Goal: Task Accomplishment & Management: Complete application form

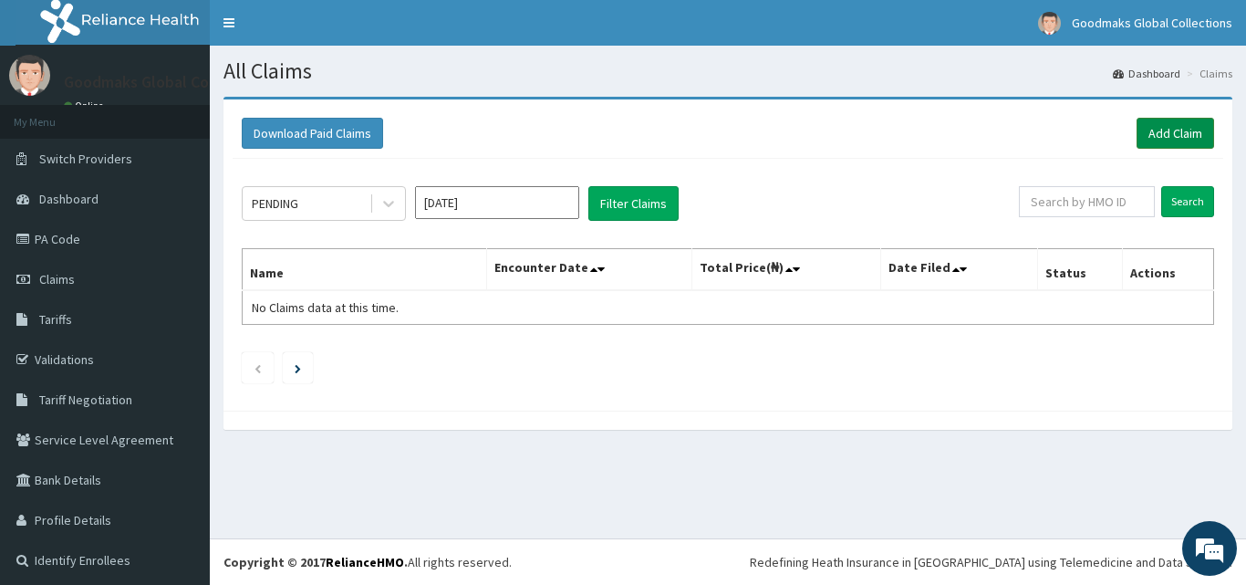
click at [1155, 137] on link "Add Claim" at bounding box center [1176, 133] width 78 height 31
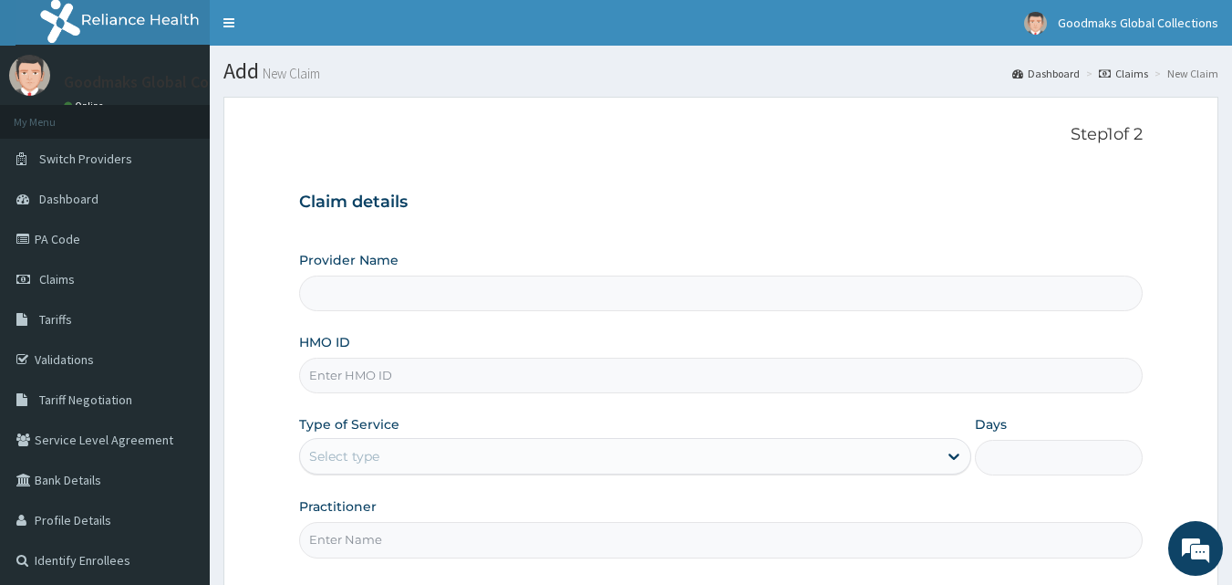
click at [362, 374] on input "HMO ID" at bounding box center [721, 376] width 845 height 36
type input "Goodmaks Spa"
type input "1"
type input "REL/10369/A"
click at [410, 534] on input "Practitioner" at bounding box center [721, 540] width 845 height 36
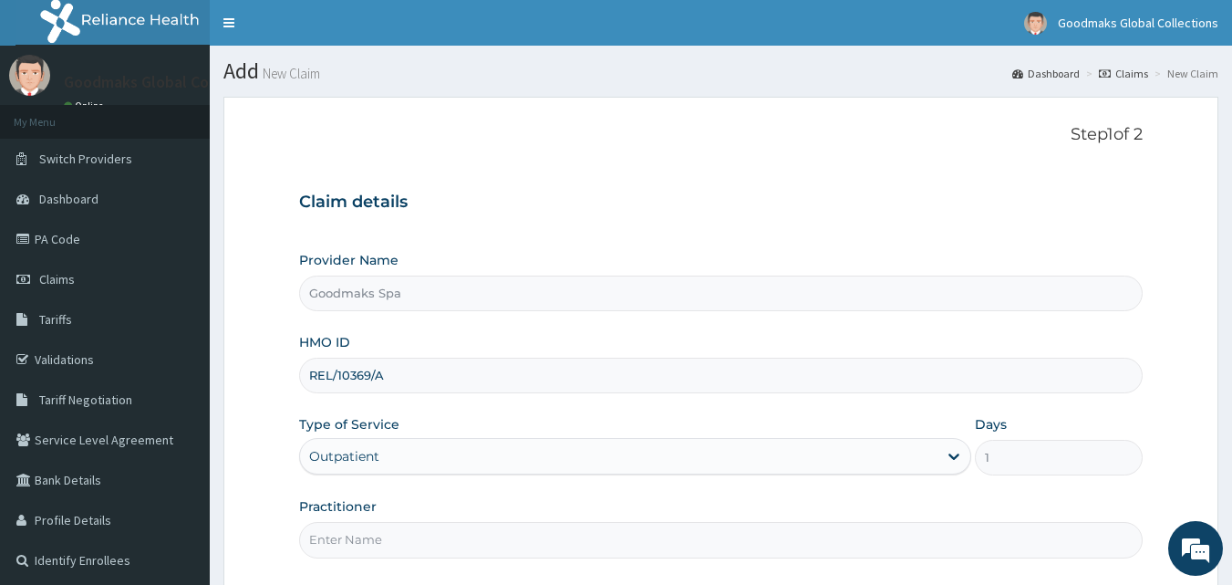
type input "AESTHETICIAN"
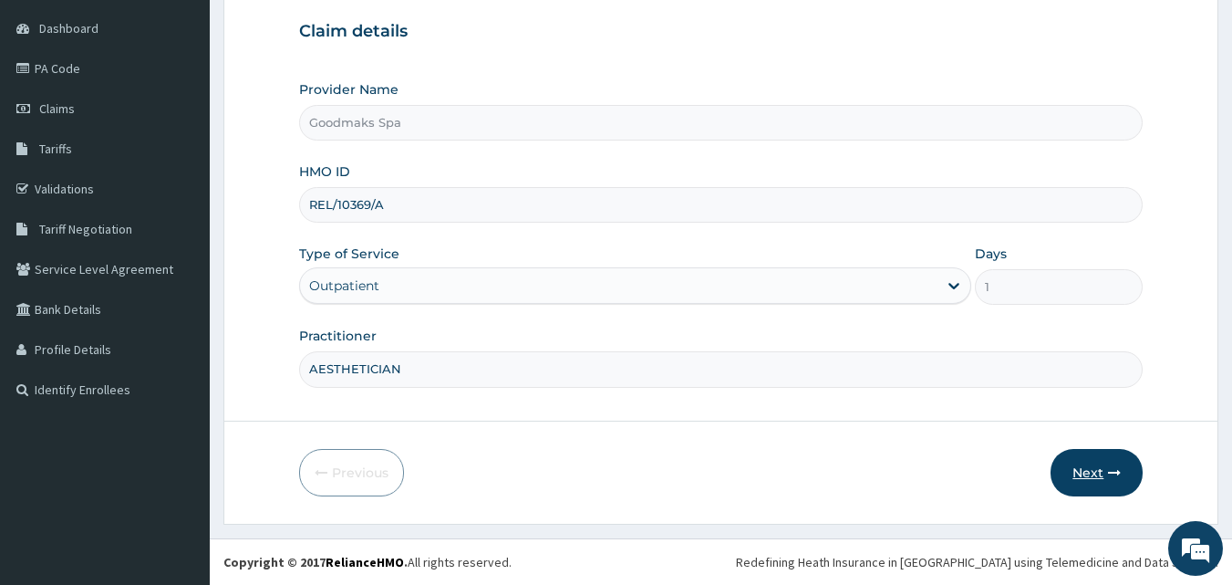
click at [1085, 474] on button "Next" at bounding box center [1097, 472] width 92 height 47
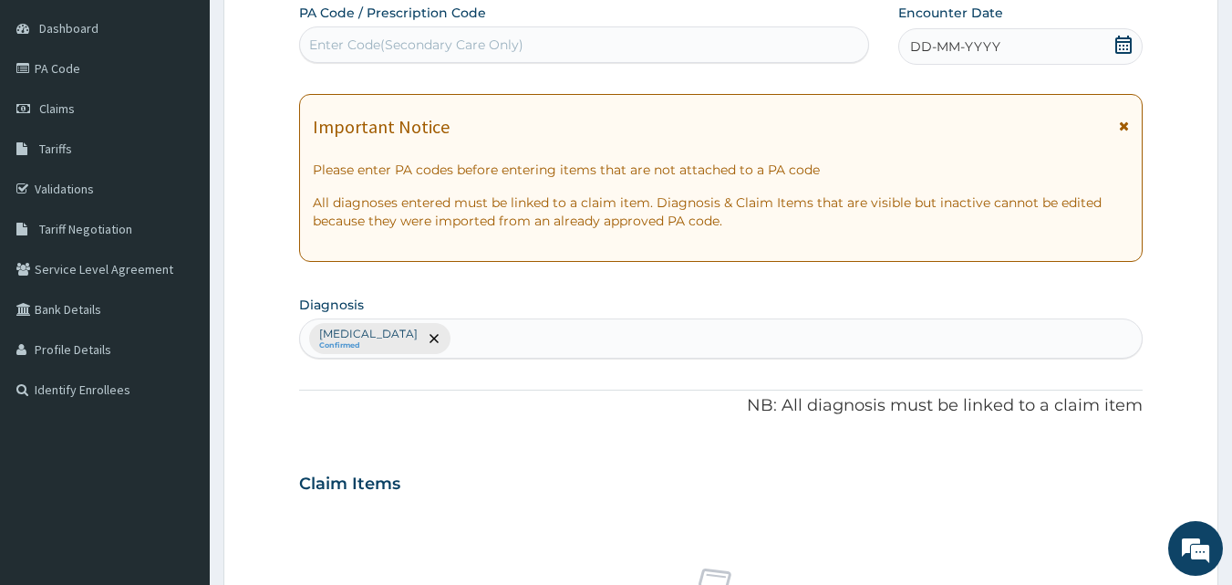
click at [639, 44] on div "Enter Code(Secondary Care Only)" at bounding box center [584, 44] width 569 height 29
type input "PA/5CD7FD"
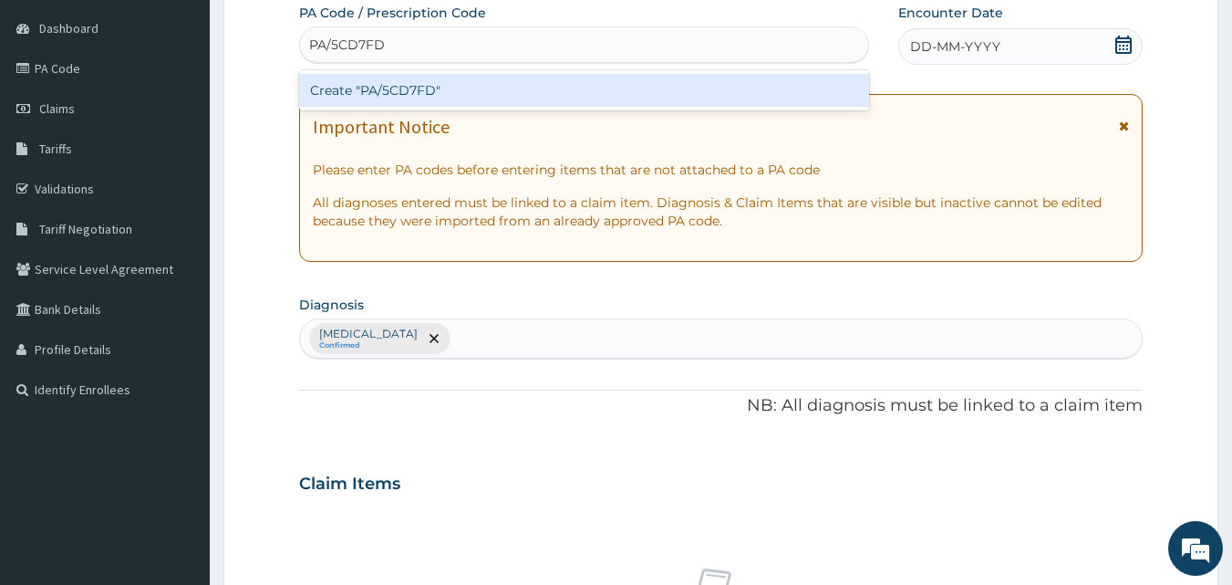
click at [602, 88] on div "Create "PA/5CD7FD"" at bounding box center [584, 90] width 571 height 33
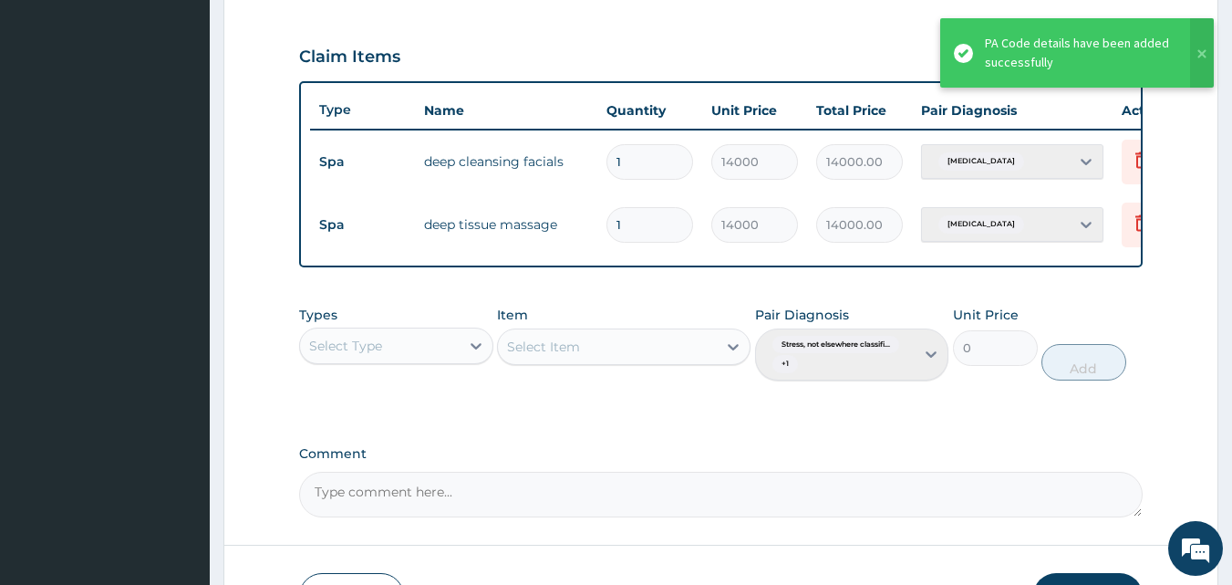
scroll to position [735, 0]
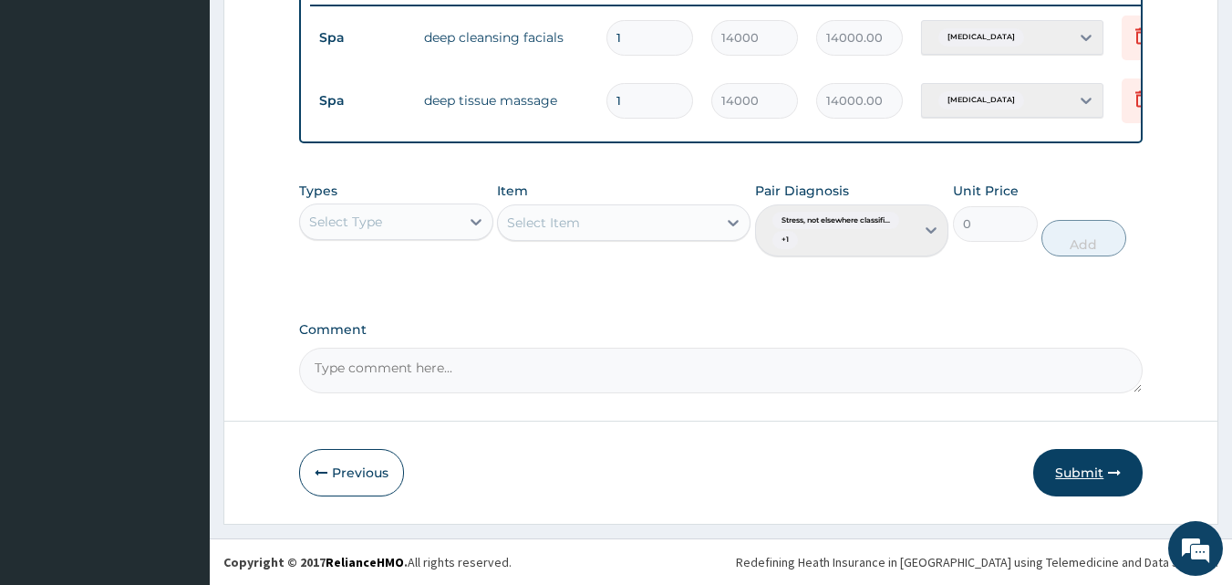
click at [1055, 473] on button "Submit" at bounding box center [1088, 472] width 109 height 47
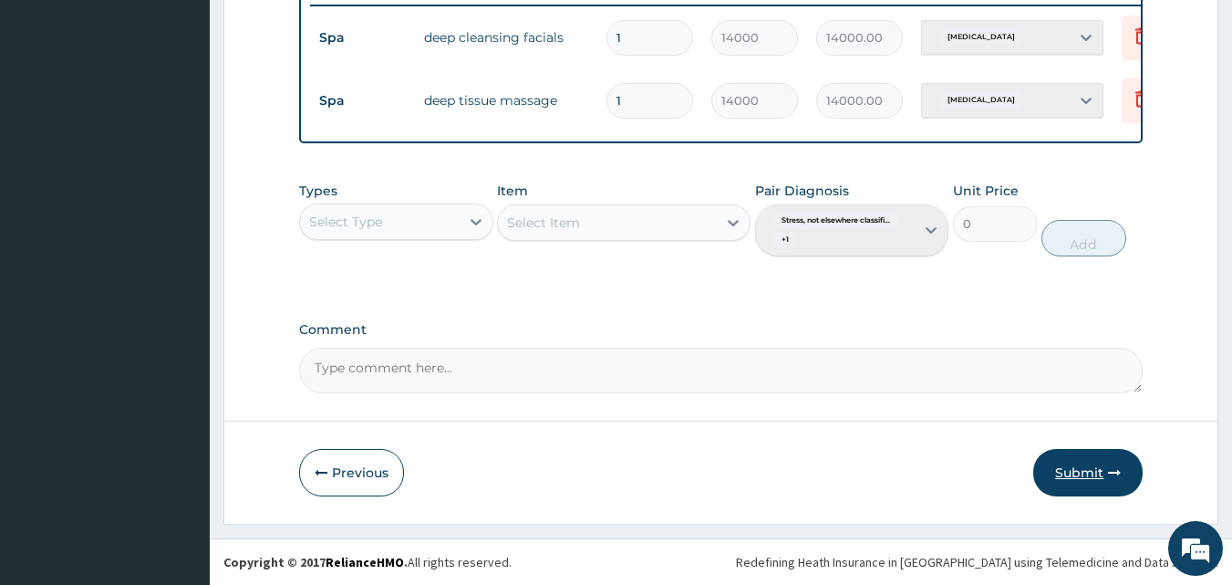
click at [1055, 473] on button "Submit" at bounding box center [1088, 472] width 109 height 47
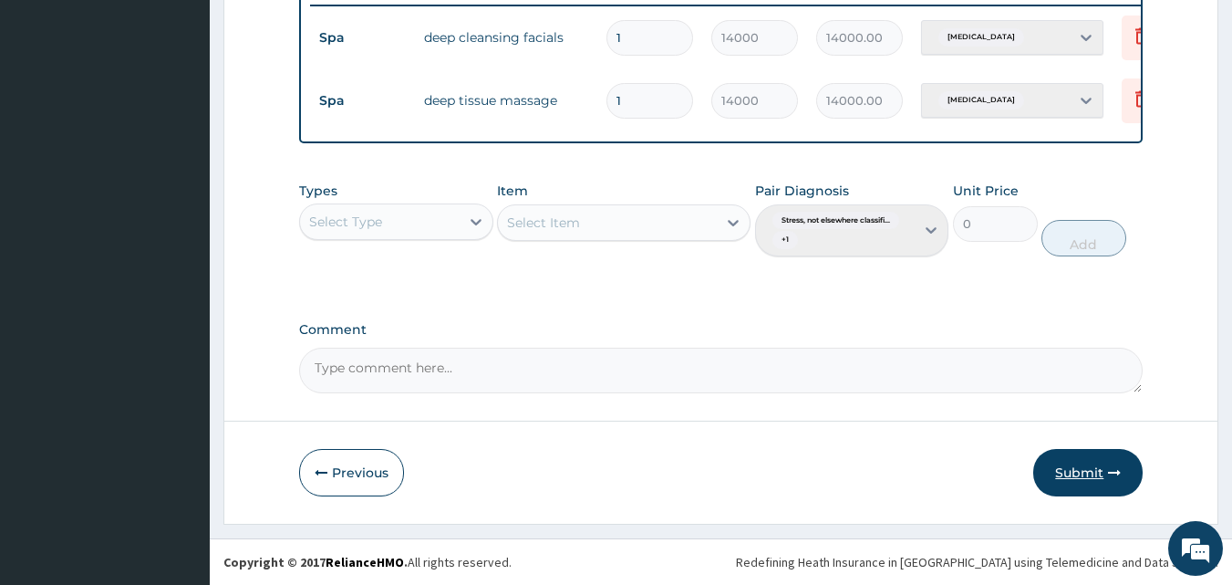
click at [1055, 473] on button "Submit" at bounding box center [1088, 472] width 109 height 47
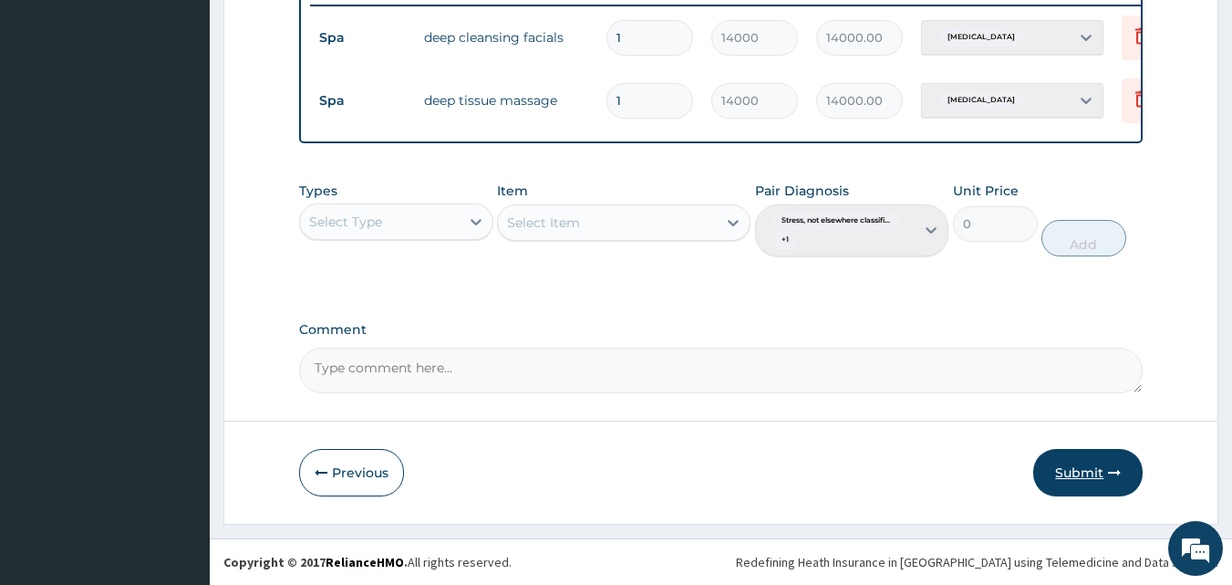
click at [1055, 473] on button "Submit" at bounding box center [1088, 472] width 109 height 47
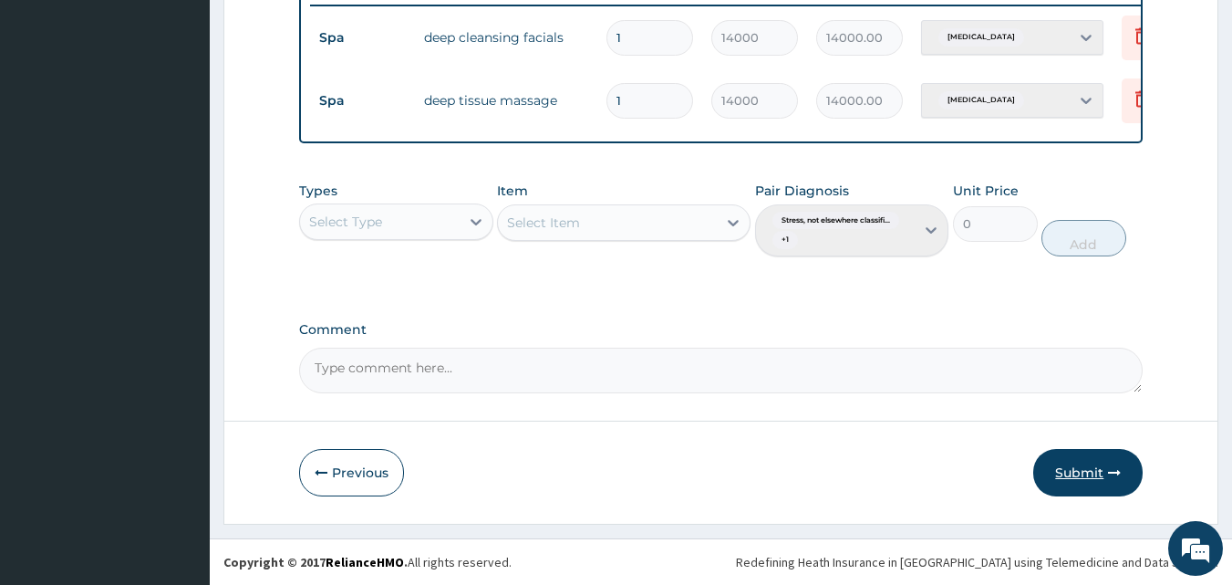
click at [1055, 473] on button "Submit" at bounding box center [1088, 472] width 109 height 47
click at [1079, 466] on button "Submit" at bounding box center [1088, 472] width 109 height 47
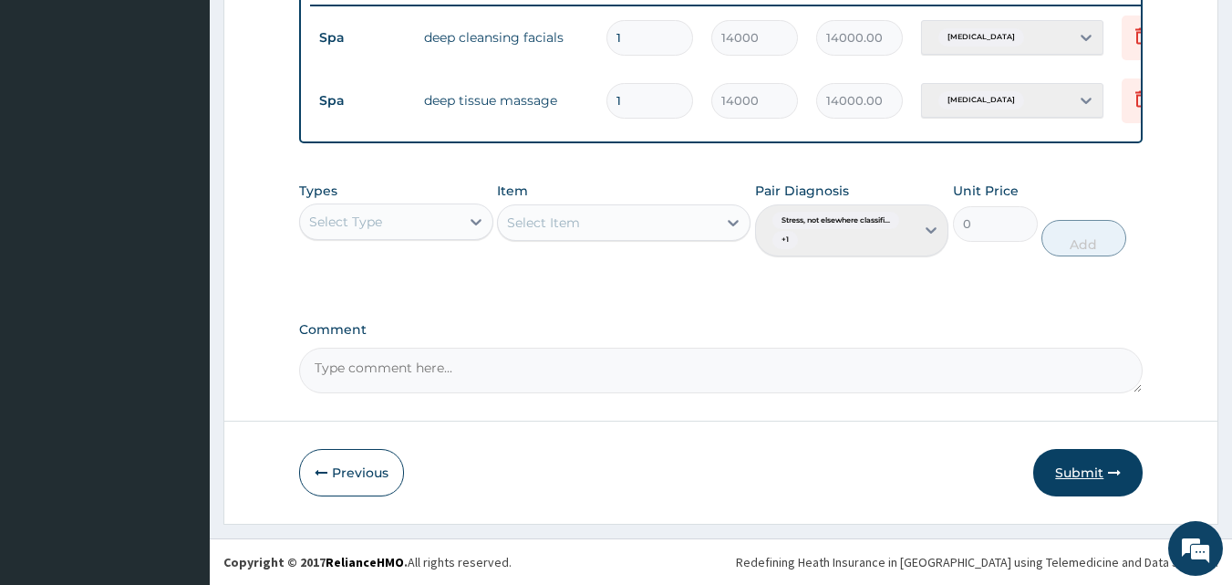
click at [1079, 466] on button "Submit" at bounding box center [1088, 472] width 109 height 47
click at [1081, 453] on button "Submit" at bounding box center [1088, 472] width 109 height 47
drag, startPoint x: 1081, startPoint y: 453, endPoint x: 1079, endPoint y: 473, distance: 20.2
click at [1081, 453] on button "Submit" at bounding box center [1088, 472] width 109 height 47
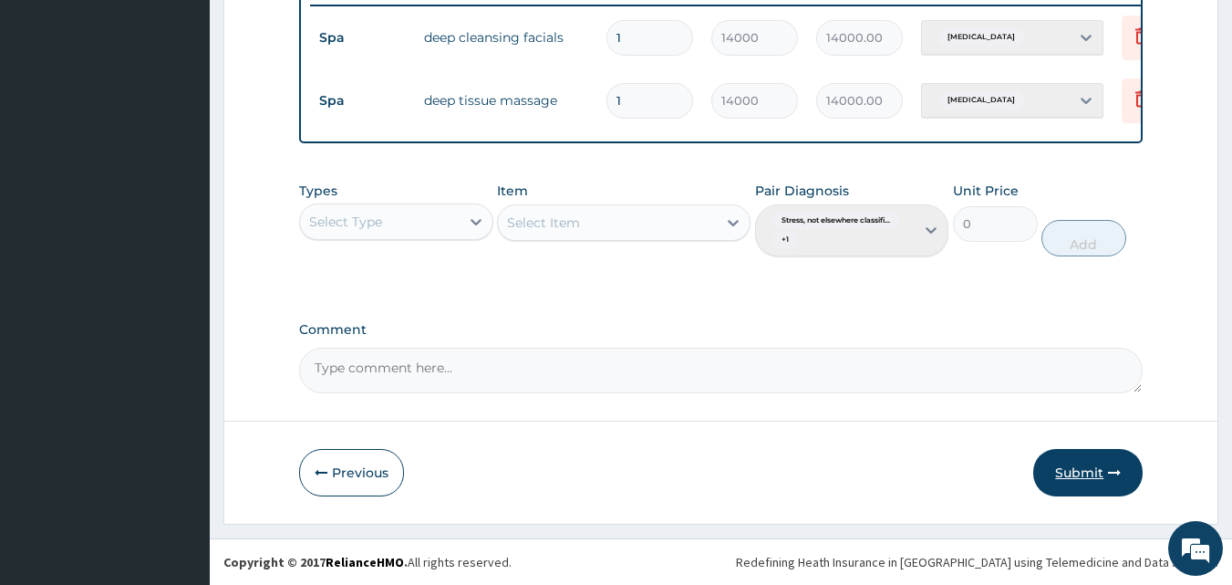
click at [1081, 453] on button "Submit" at bounding box center [1088, 472] width 109 height 47
click at [1087, 478] on button "Submit" at bounding box center [1088, 472] width 109 height 47
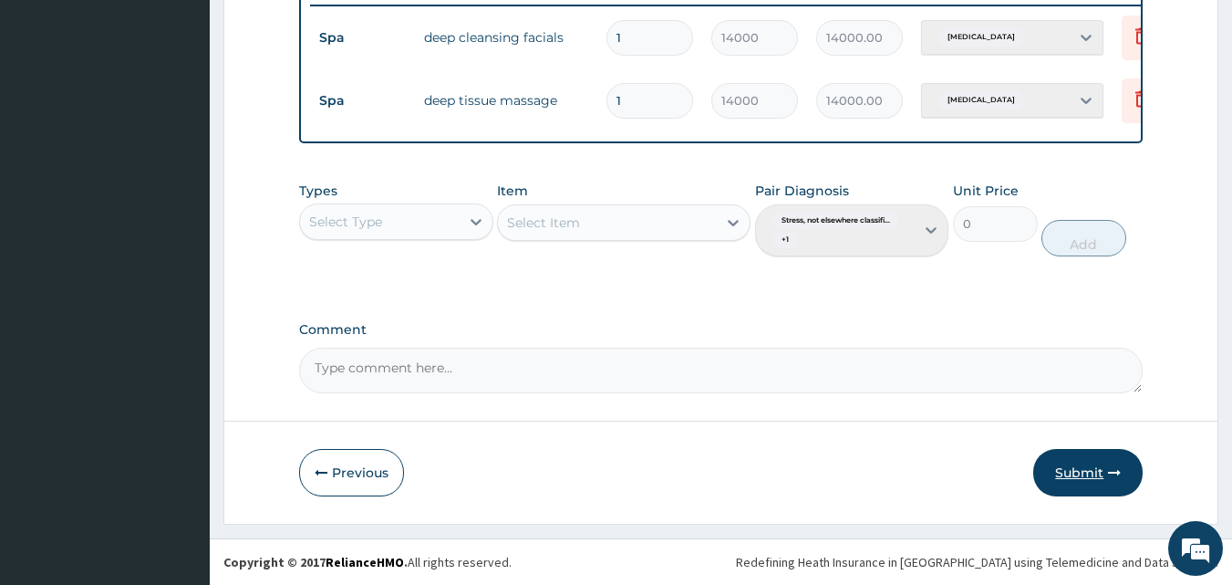
click at [1087, 478] on button "Submit" at bounding box center [1088, 472] width 109 height 47
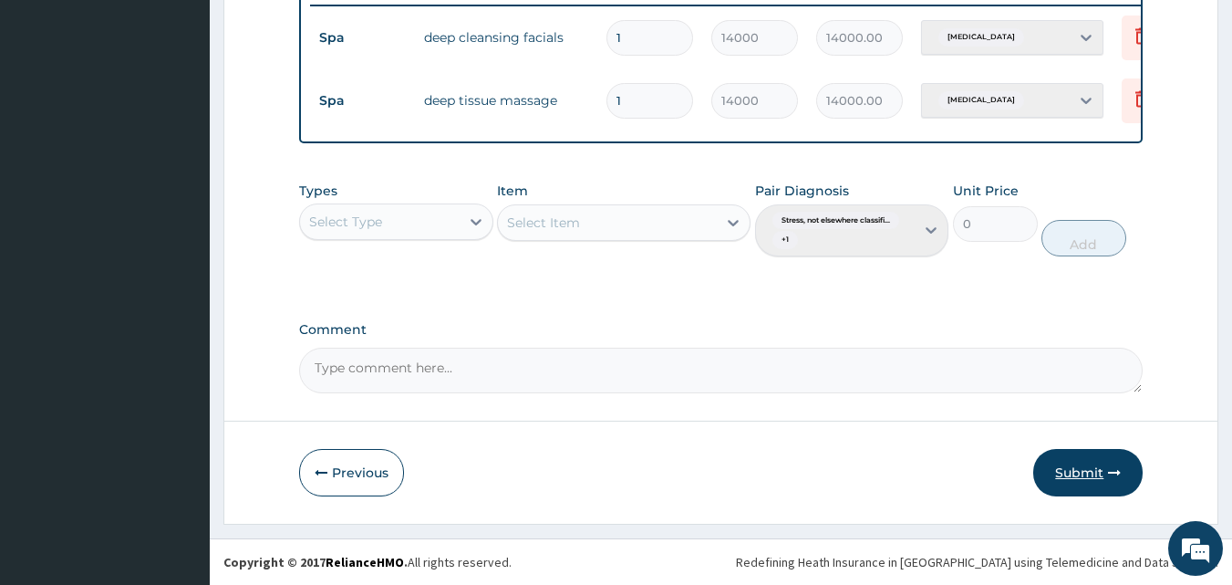
click at [1087, 478] on button "Submit" at bounding box center [1088, 472] width 109 height 47
click at [1088, 472] on button "Submit" at bounding box center [1088, 472] width 109 height 47
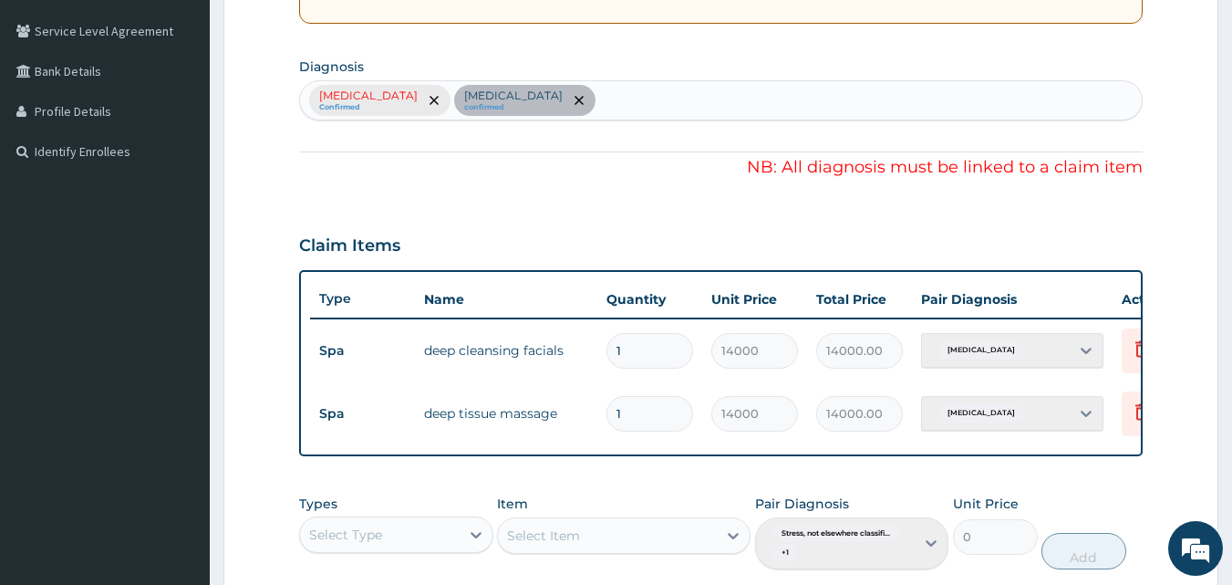
scroll to position [0, 0]
